Goal: Book appointment/travel/reservation

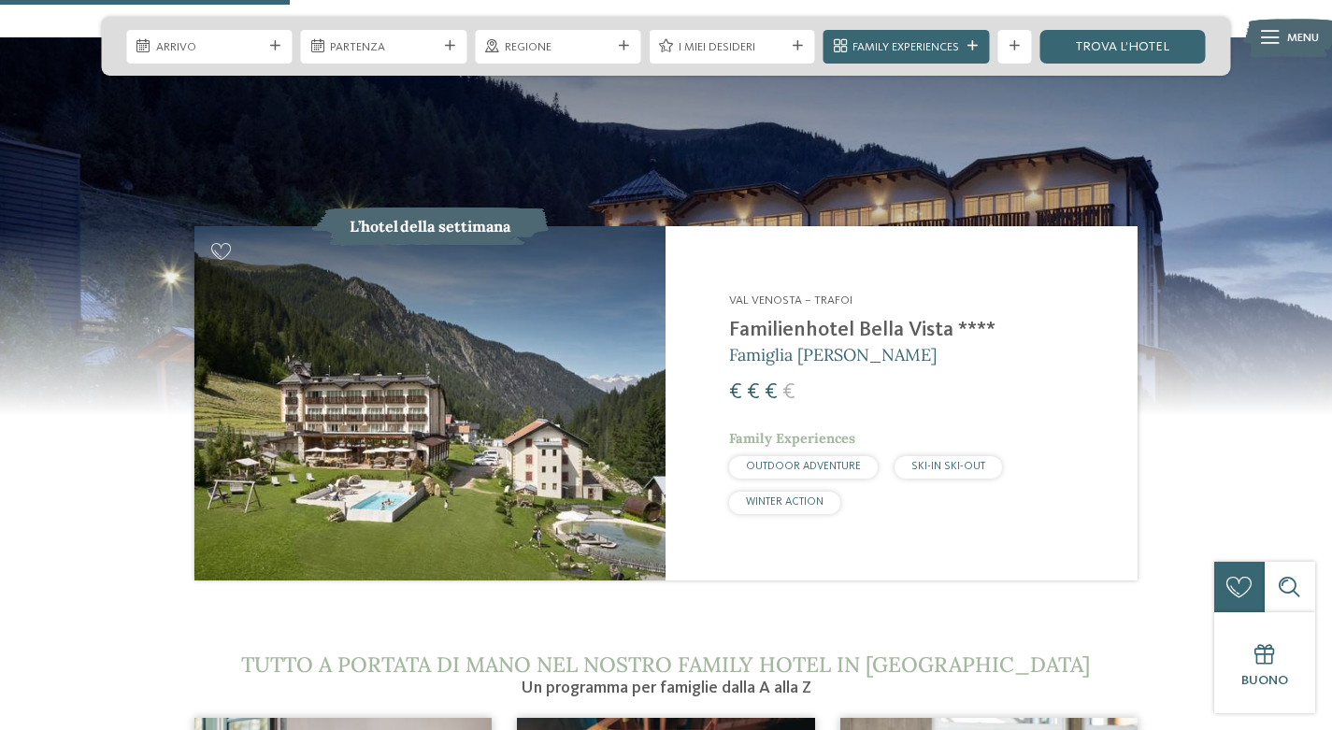
scroll to position [1683, 0]
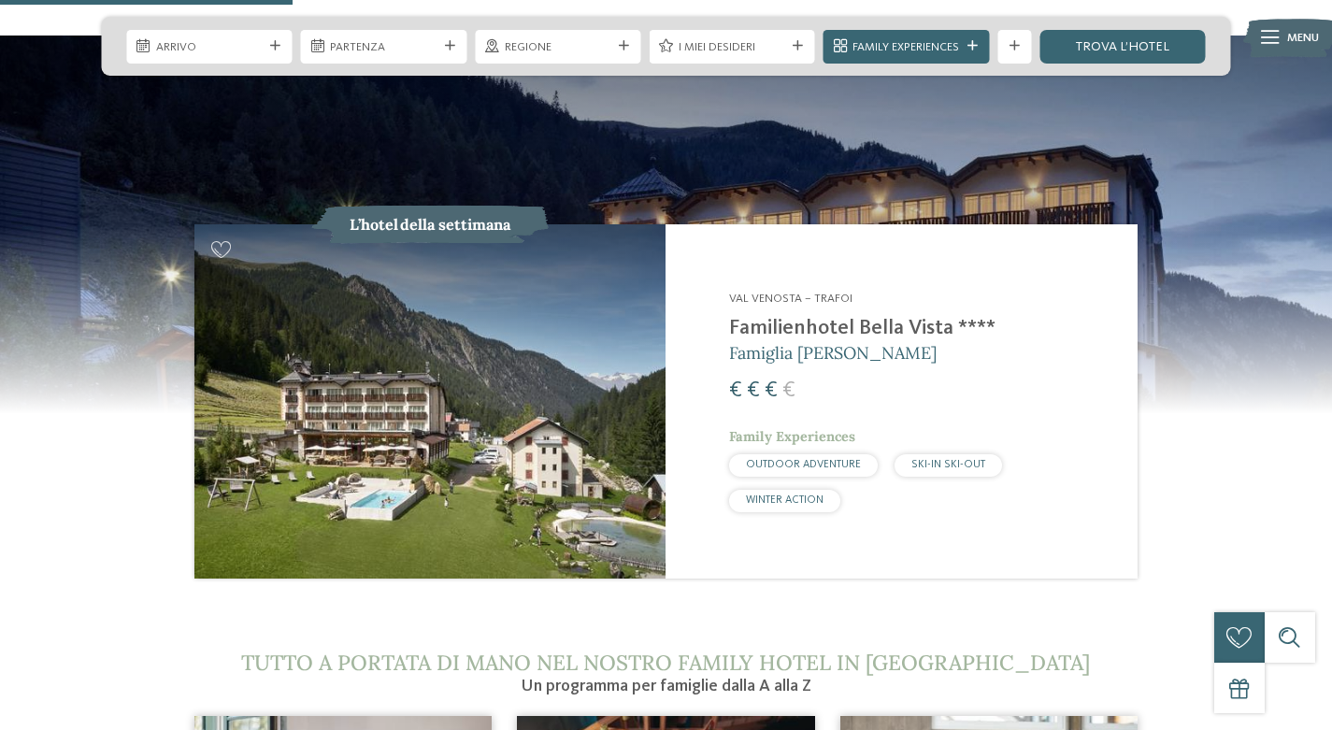
click at [530, 329] on img at bounding box center [429, 400] width 471 height 353
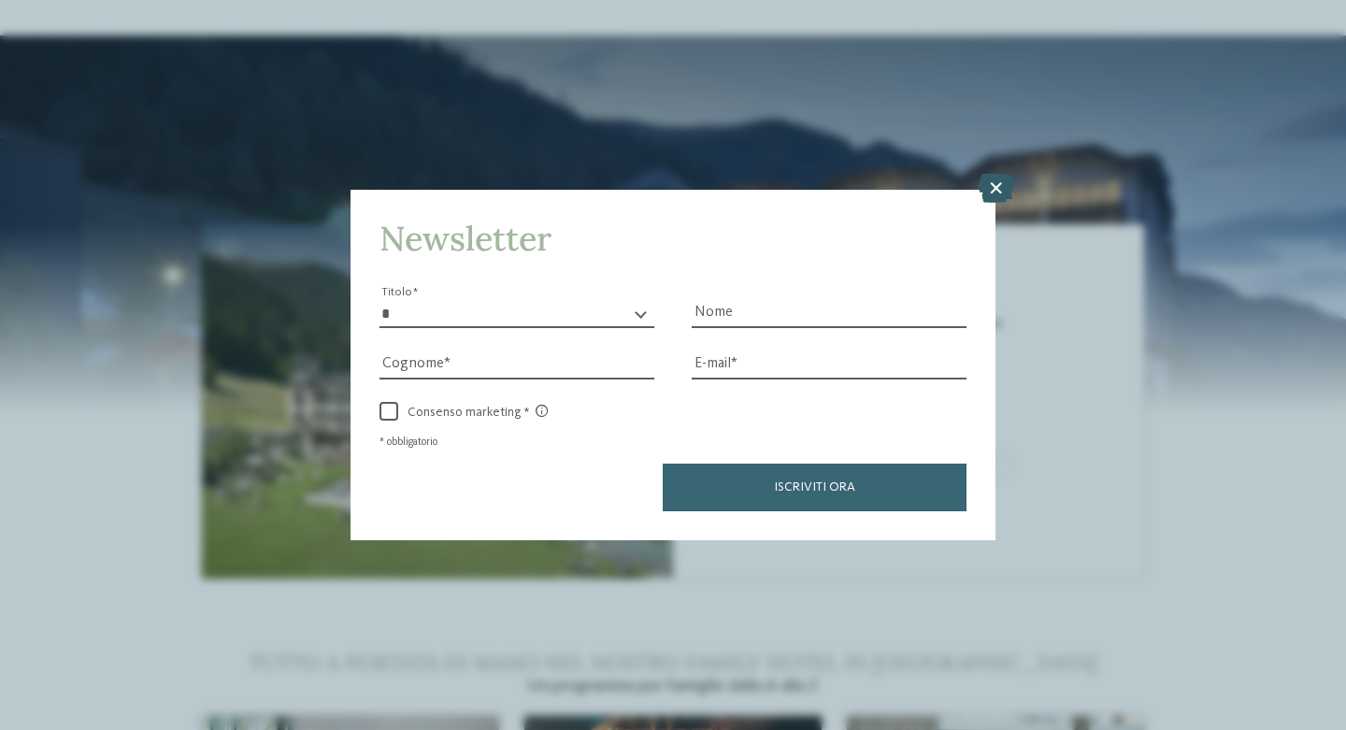
click at [1003, 183] on icon at bounding box center [996, 188] width 36 height 30
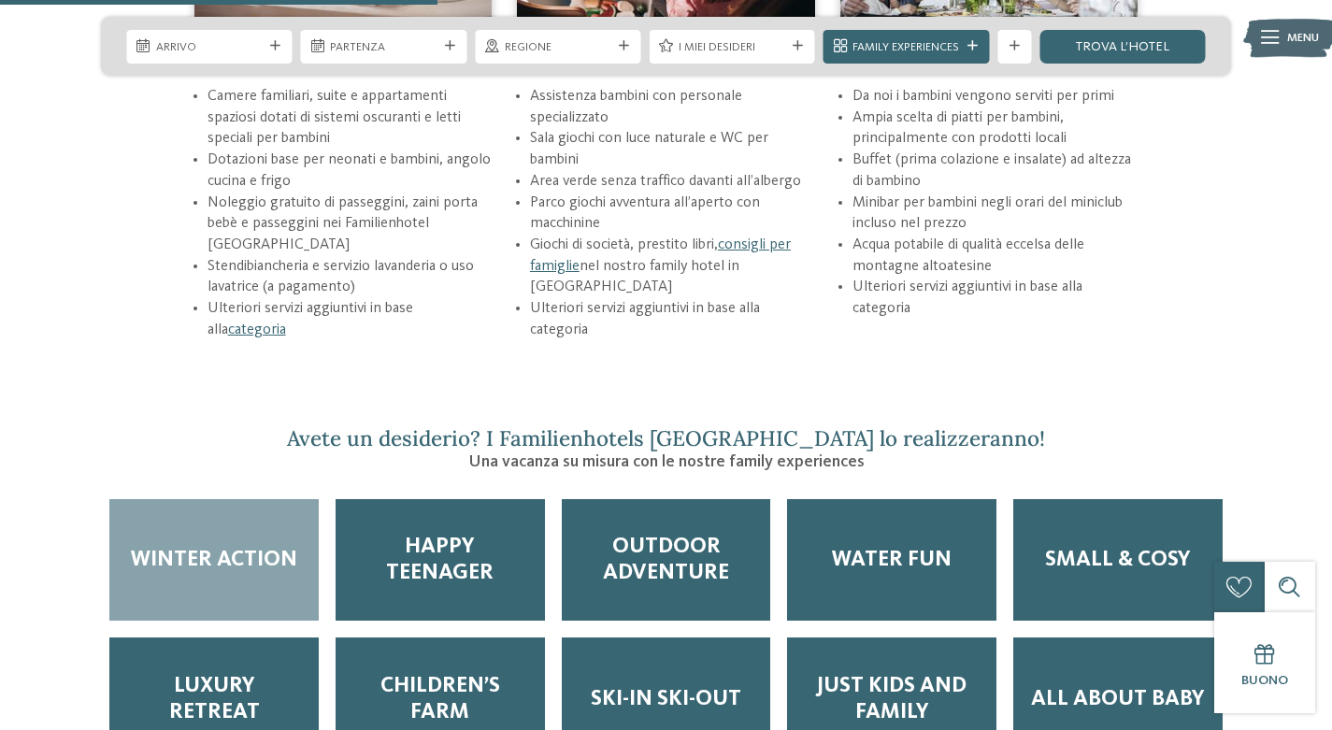
scroll to position [2524, 0]
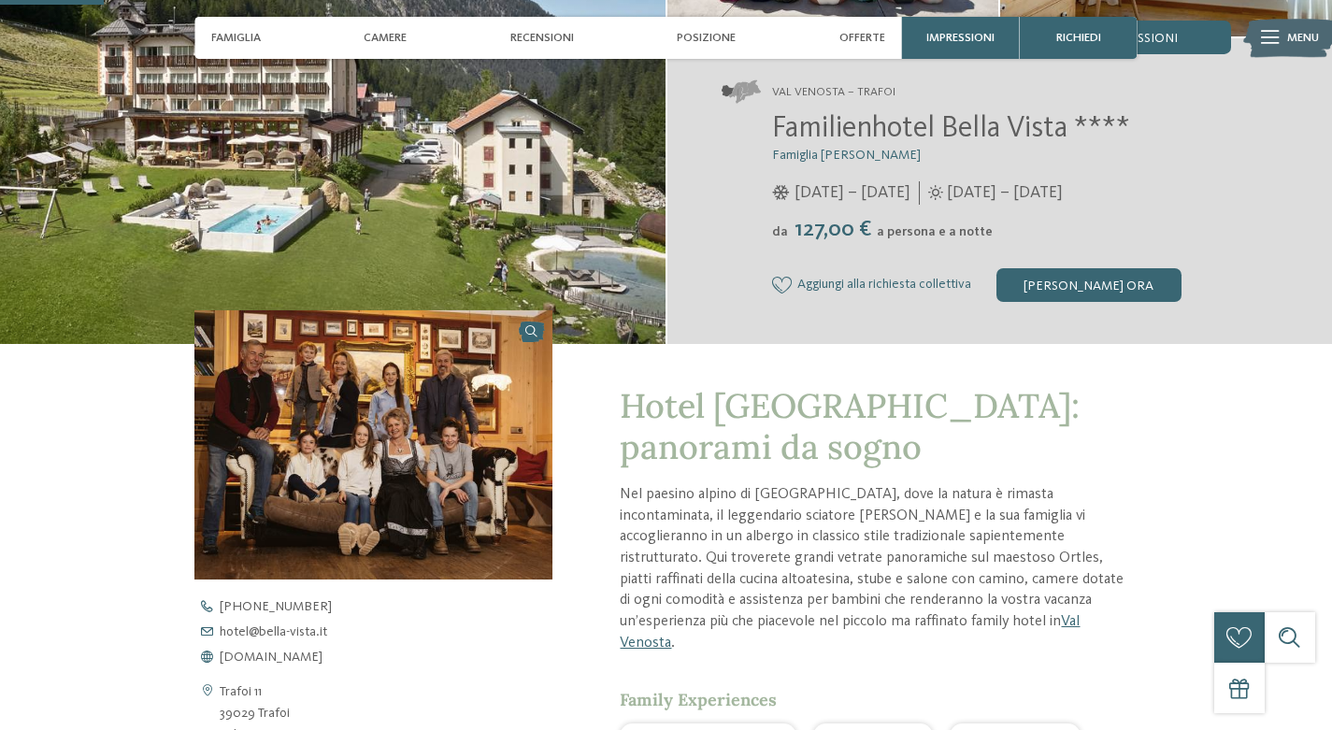
scroll to position [374, 0]
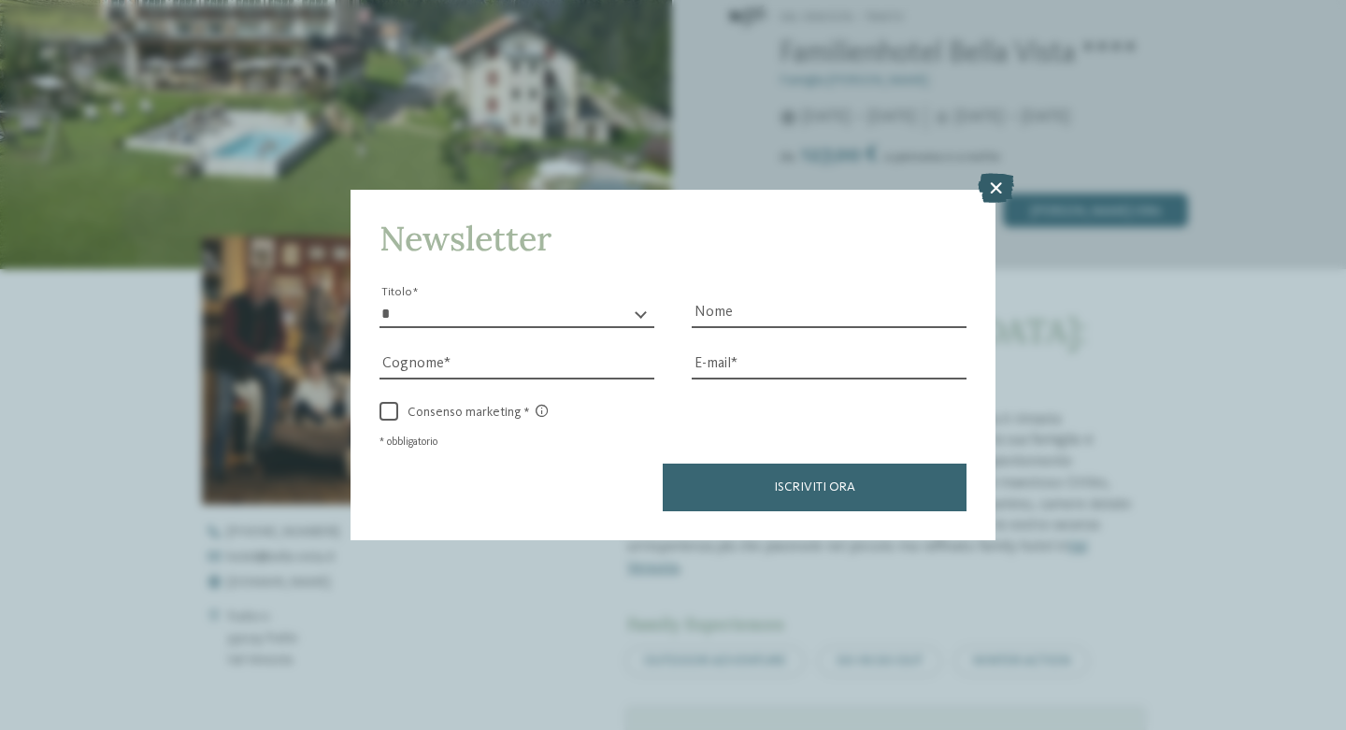
click at [992, 182] on icon at bounding box center [996, 188] width 36 height 30
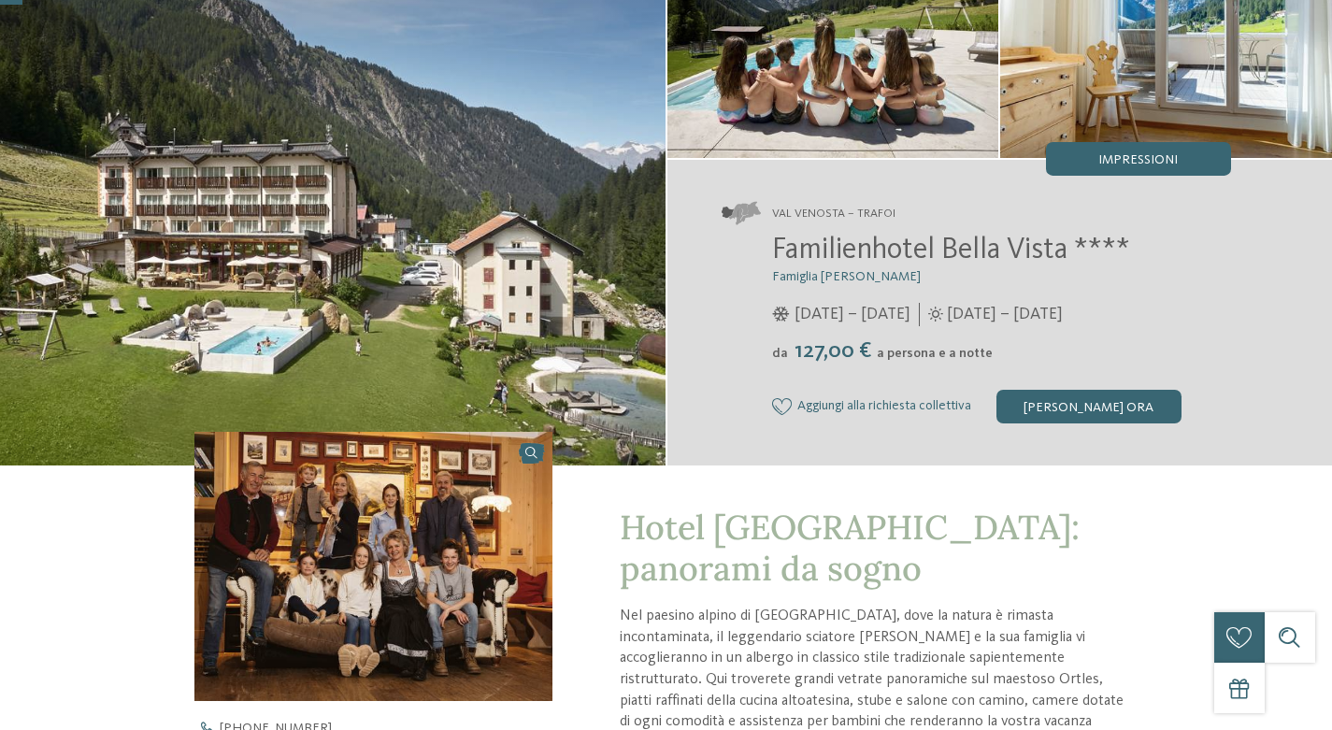
scroll to position [187, 0]
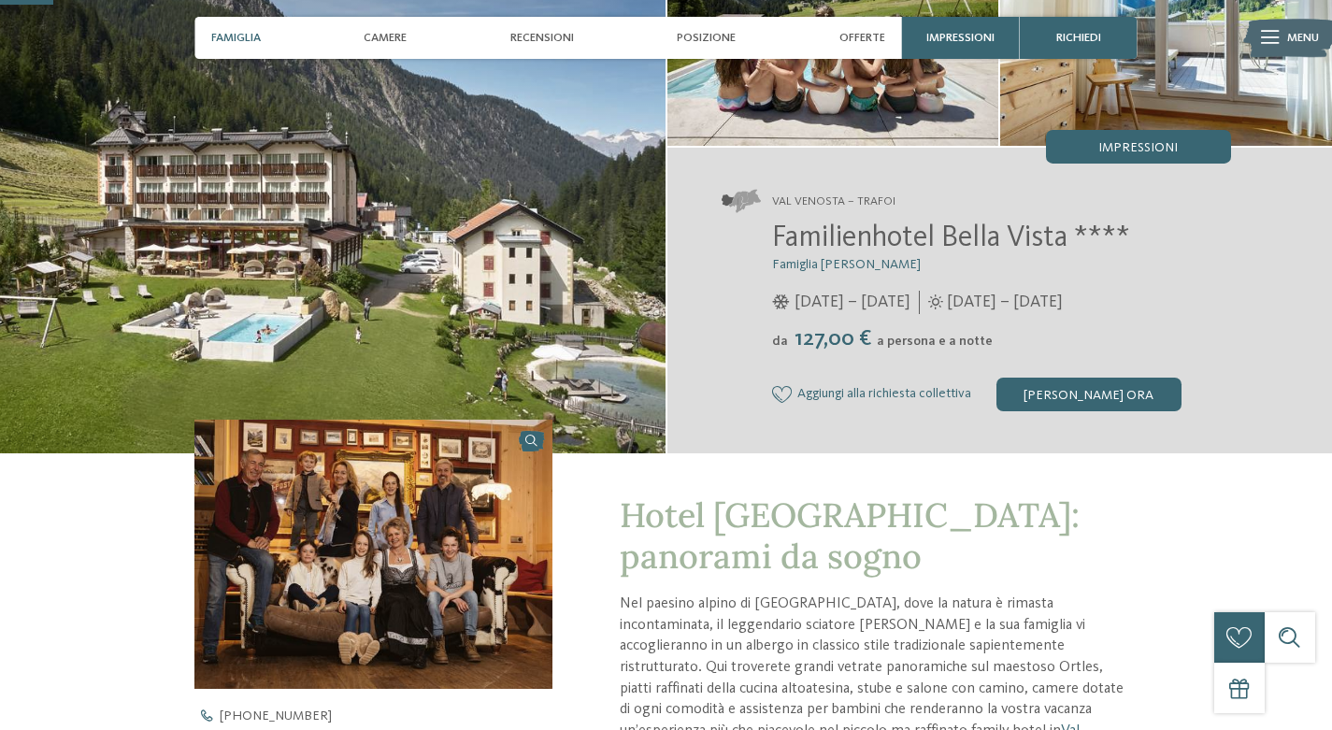
click at [234, 29] on div "Famiglia" at bounding box center [236, 38] width 66 height 42
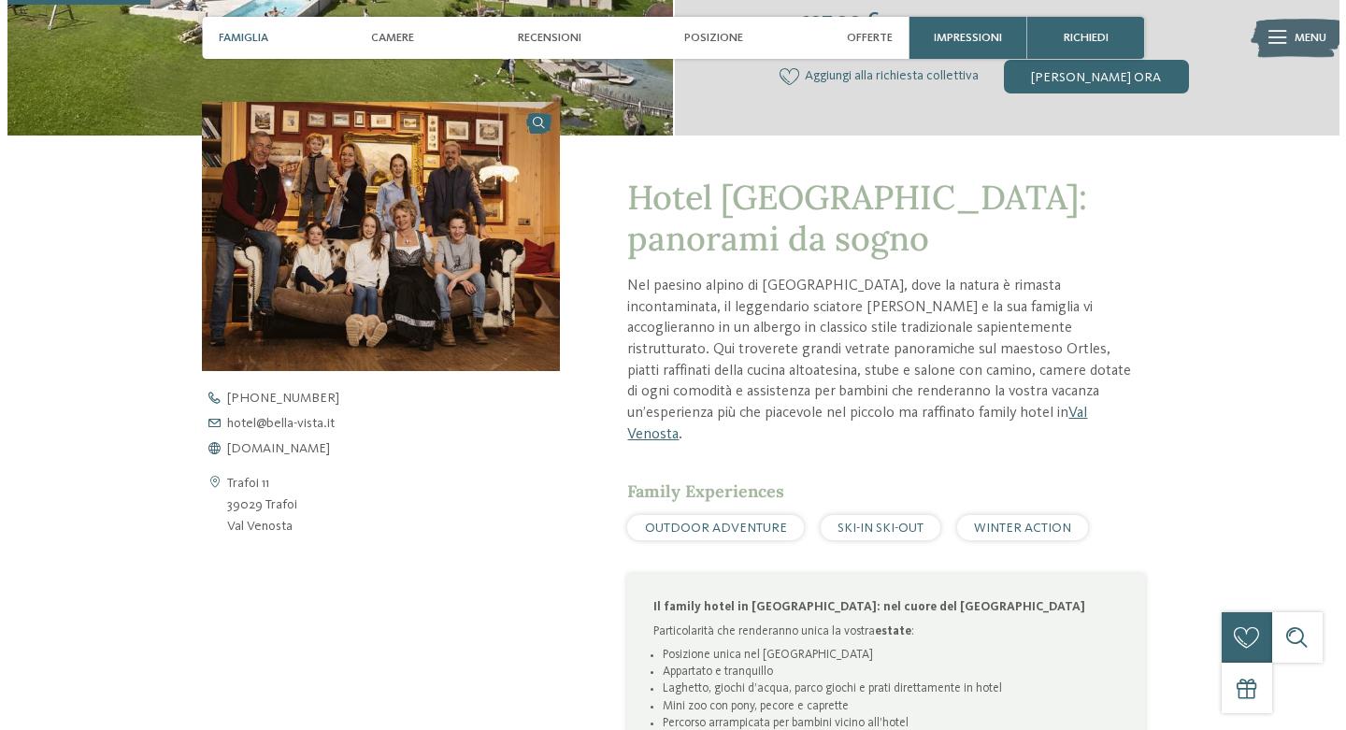
scroll to position [538, 0]
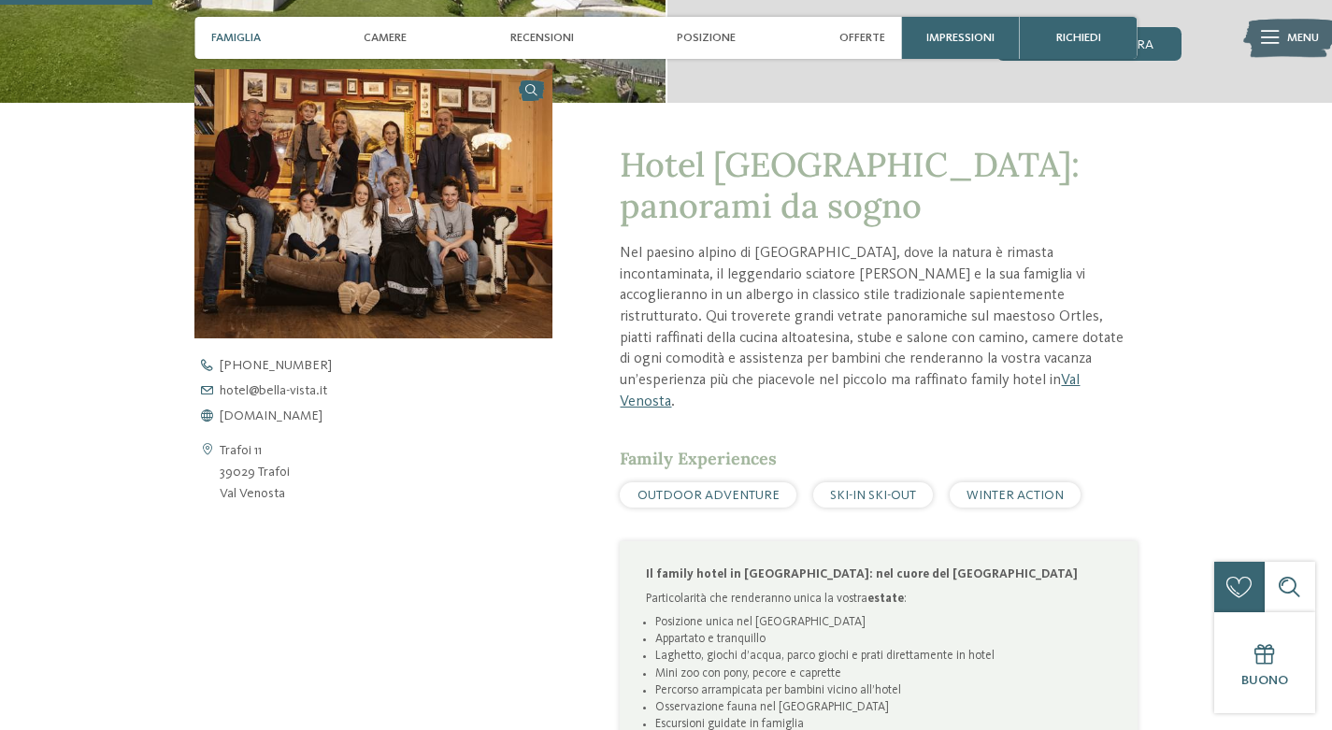
click at [392, 175] on img at bounding box center [373, 203] width 358 height 269
